Goal: Check status

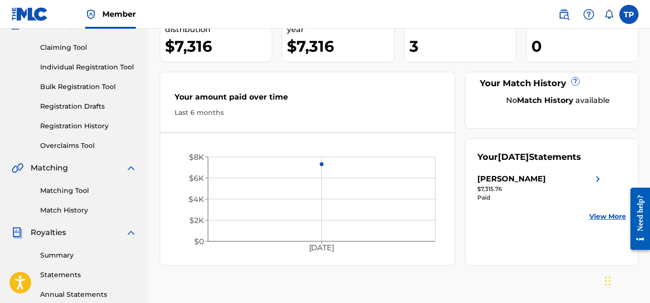
scroll to position [143, 0]
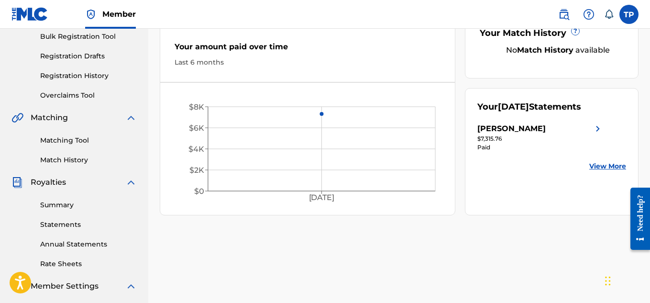
click at [612, 167] on link "View More" at bounding box center [607, 166] width 37 height 10
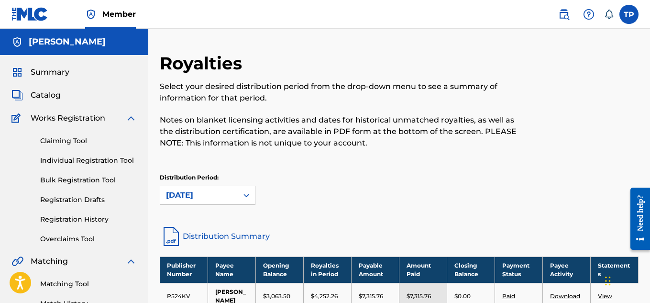
scroll to position [48, 0]
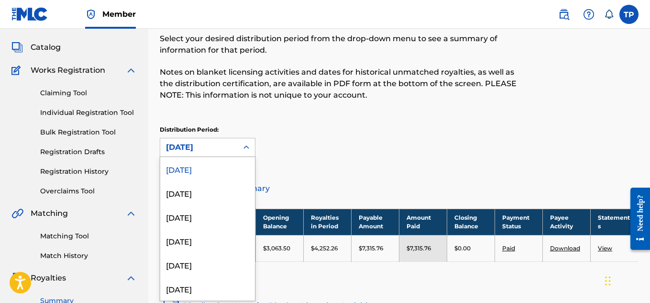
click at [248, 150] on icon at bounding box center [247, 148] width 10 height 10
click at [196, 194] on div "[DATE]" at bounding box center [207, 193] width 95 height 24
click at [211, 154] on div "[DATE]" at bounding box center [198, 147] width 77 height 18
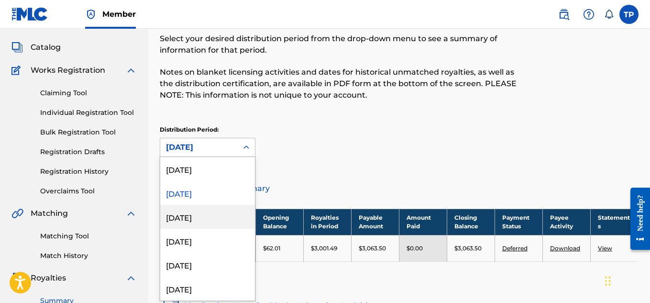
click at [214, 214] on div "[DATE]" at bounding box center [207, 217] width 95 height 24
click at [217, 154] on div "[DATE]" at bounding box center [198, 147] width 77 height 18
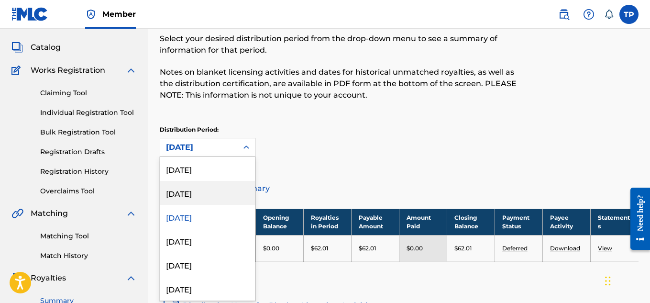
click at [201, 192] on div "[DATE]" at bounding box center [207, 193] width 95 height 24
click at [194, 150] on div "[DATE]" at bounding box center [199, 147] width 66 height 11
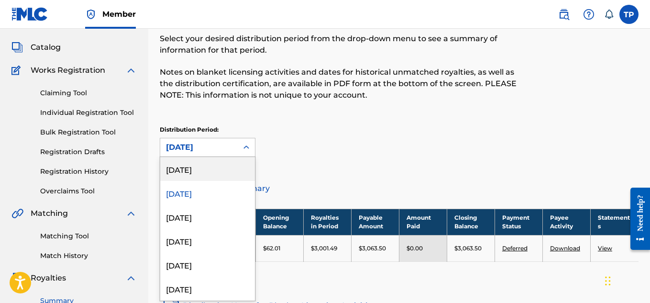
click at [211, 170] on div "[DATE]" at bounding box center [207, 169] width 95 height 24
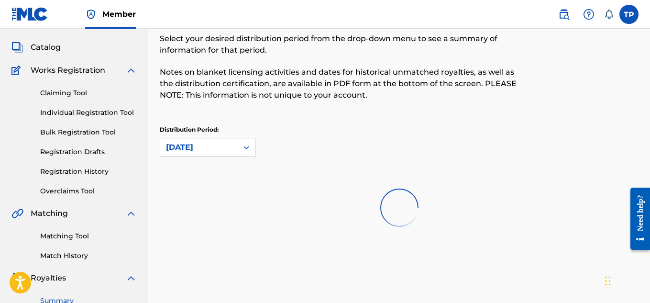
click at [220, 148] on div "[DATE]" at bounding box center [199, 147] width 66 height 11
click at [363, 132] on div "Distribution Period: [DATE]" at bounding box center [399, 141] width 479 height 32
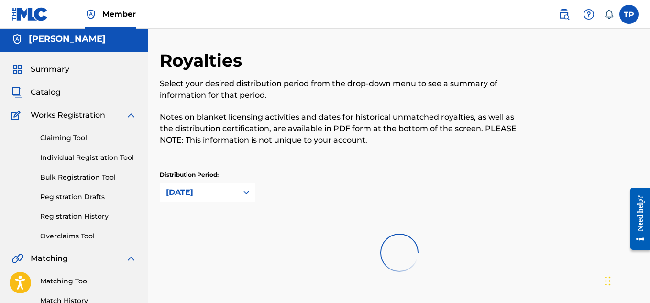
scroll to position [0, 0]
